Goal: Information Seeking & Learning: Learn about a topic

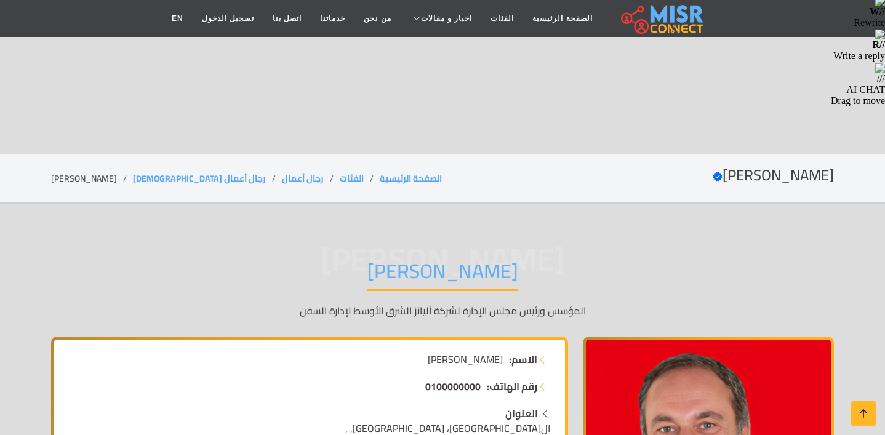
scroll to position [285, 0]
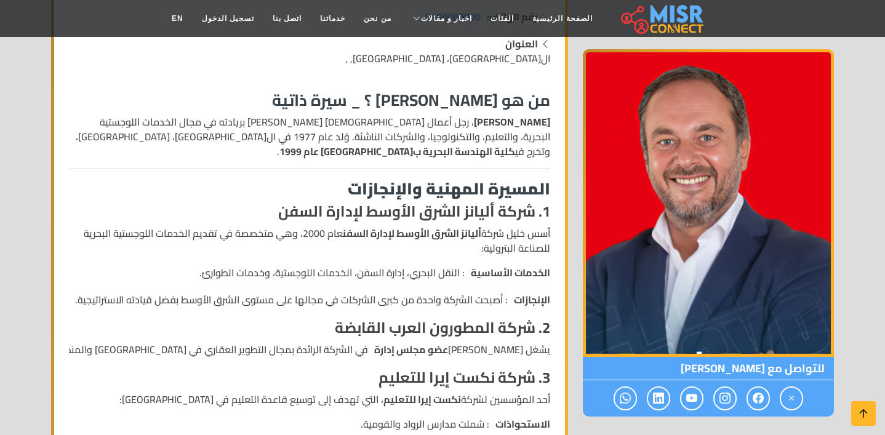
scroll to position [654, 0]
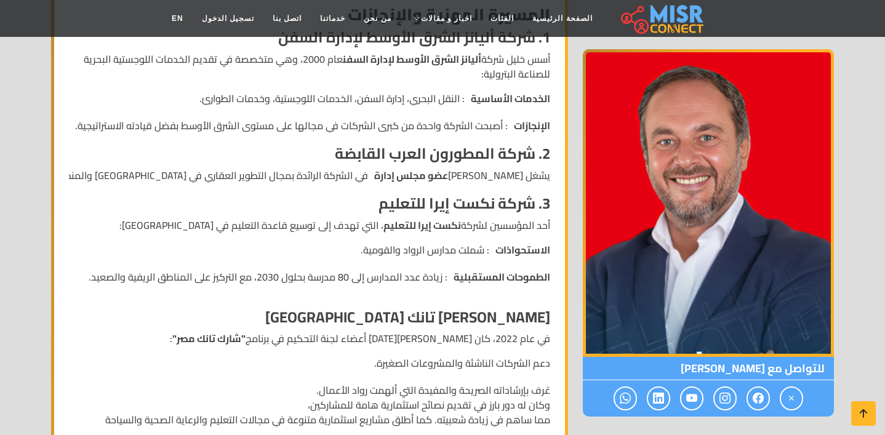
scroll to position [852, 0]
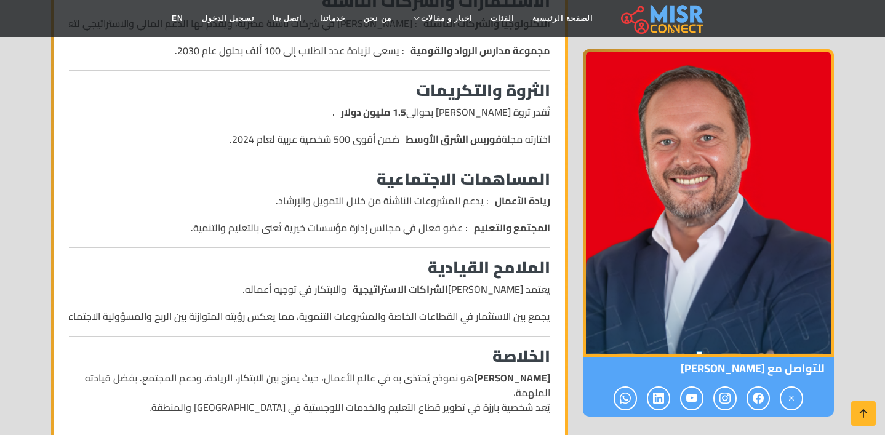
scroll to position [1249, 0]
